Goal: Task Accomplishment & Management: Use online tool/utility

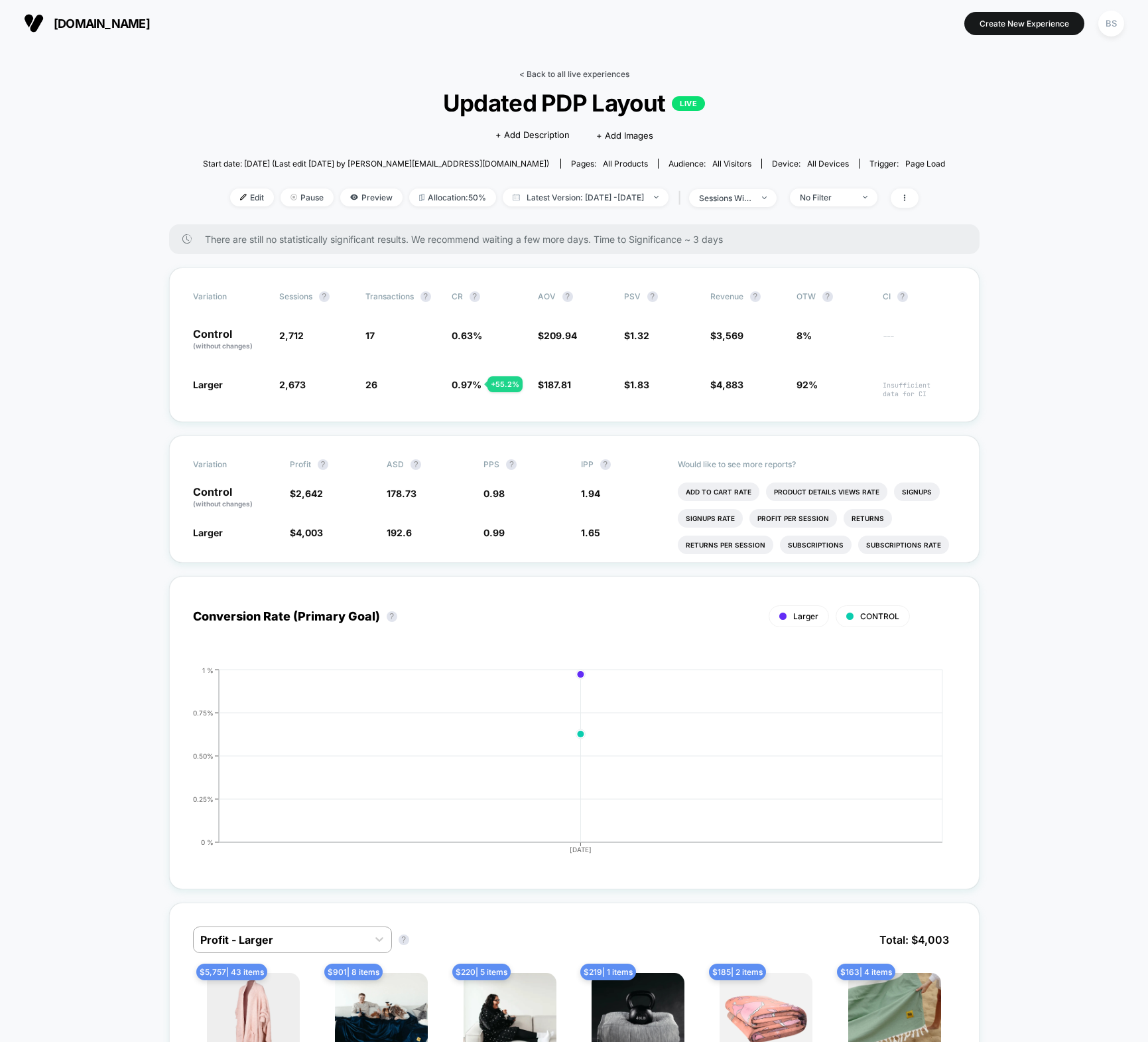
click at [528, 69] on link "< Back to all live experiences" at bounding box center [574, 74] width 110 height 10
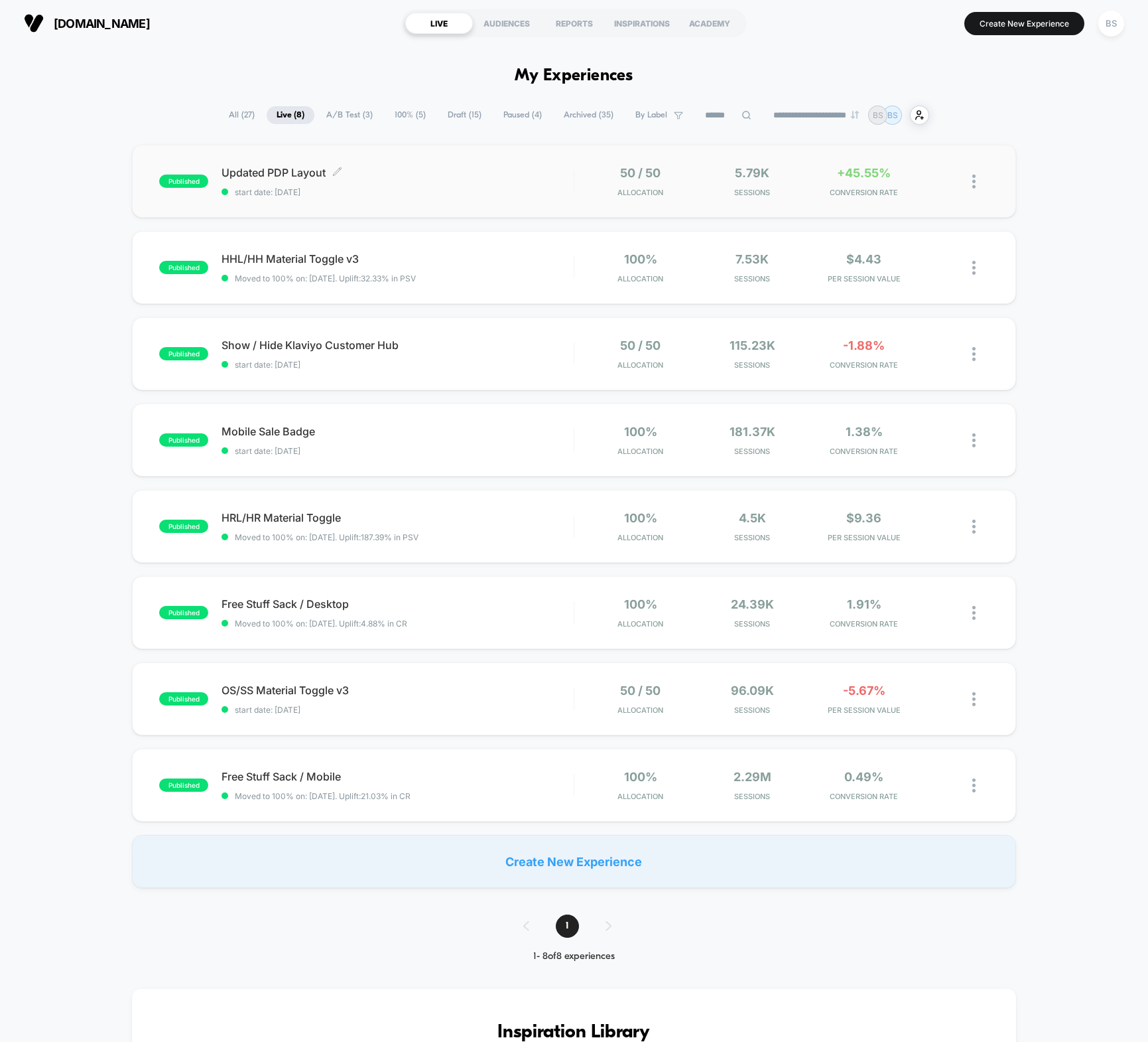
click at [498, 170] on span "Updated PDP Layout Click to edit experience details" at bounding box center [397, 173] width 352 height 14
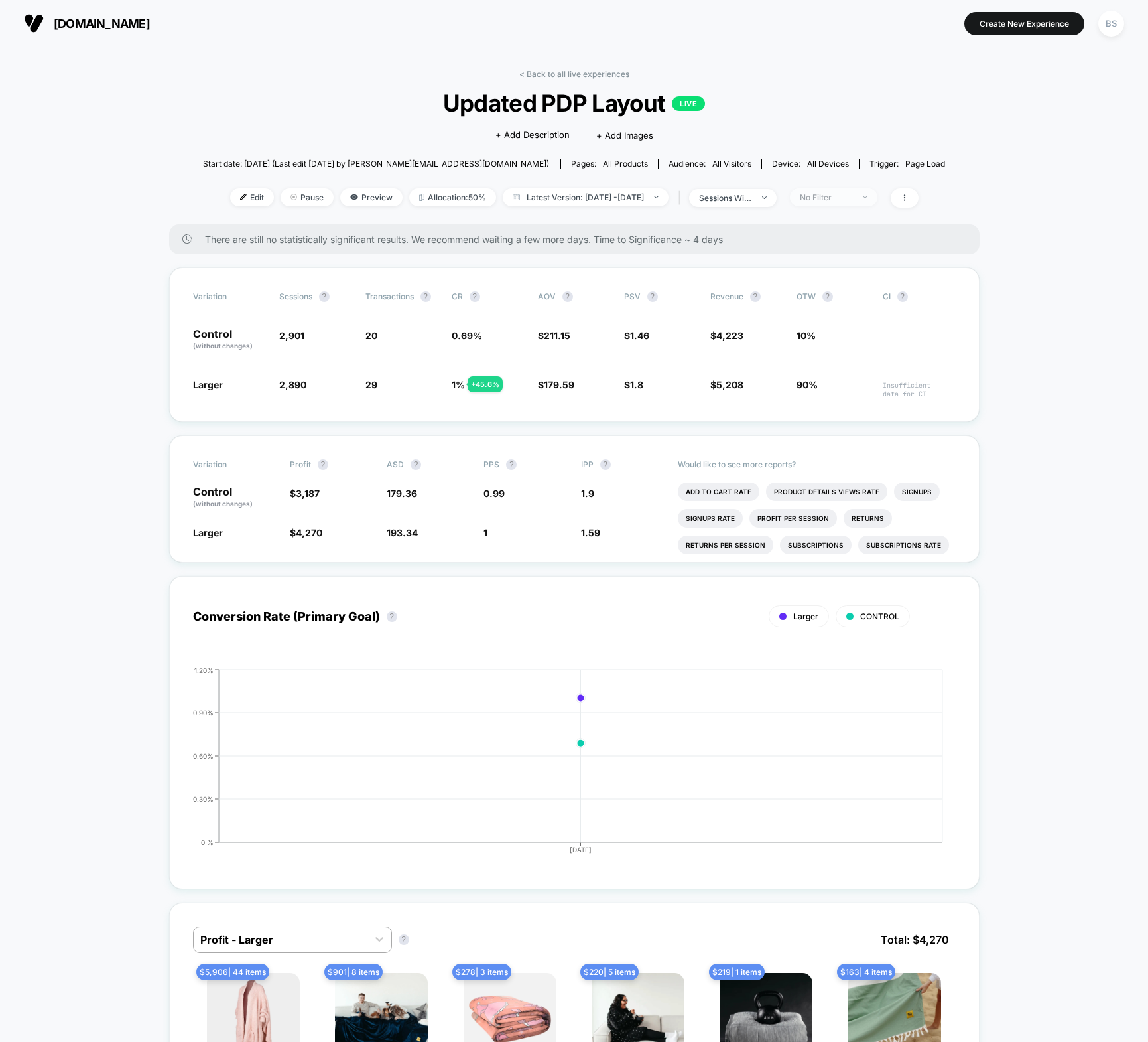
click at [853, 195] on div "No Filter" at bounding box center [826, 197] width 53 height 10
click at [835, 279] on div "Mobile Visitors ? Desktop Visitors ? Returning Visitors ? New Visitors ? No Fil…" at bounding box center [854, 320] width 163 height 203
click at [835, 278] on span "Desktop Visitors" at bounding box center [850, 272] width 71 height 11
click at [830, 386] on button "Save" at bounding box center [855, 389] width 121 height 22
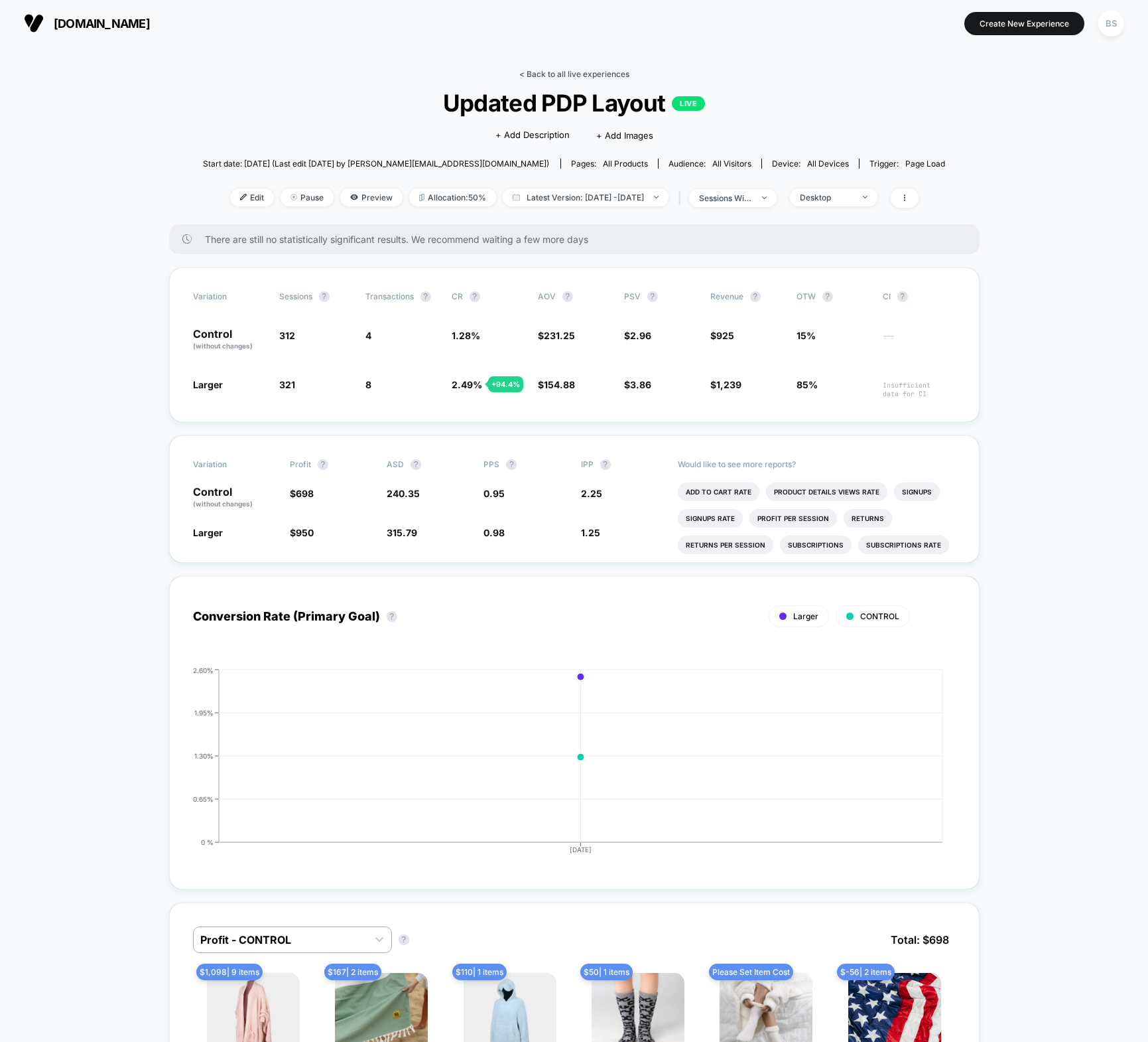
click at [555, 71] on link "< Back to all live experiences" at bounding box center [574, 74] width 110 height 10
